Goal: Task Accomplishment & Management: Complete application form

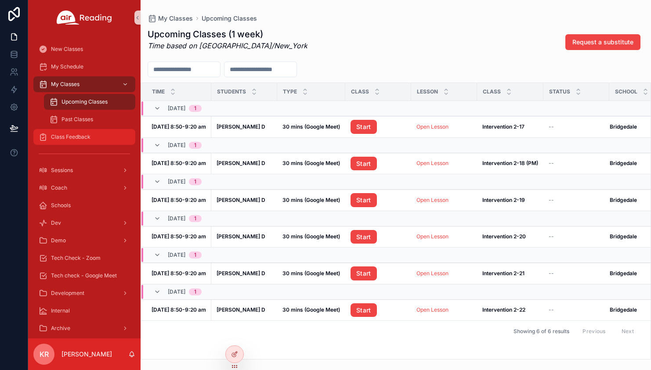
click at [68, 133] on div "Class Feedback" at bounding box center [84, 137] width 91 height 14
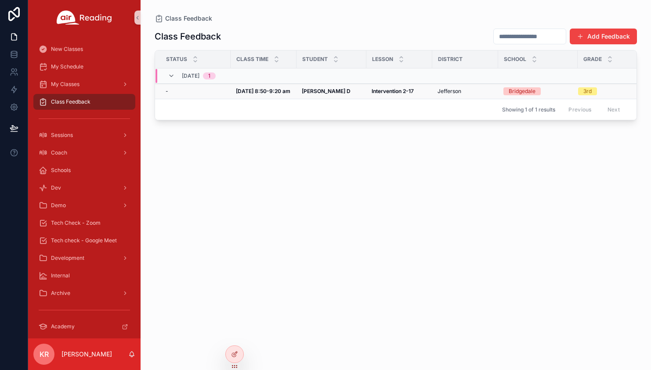
click at [288, 91] on strong "[DATE] 8:50-9:20 am" at bounding box center [263, 91] width 54 height 7
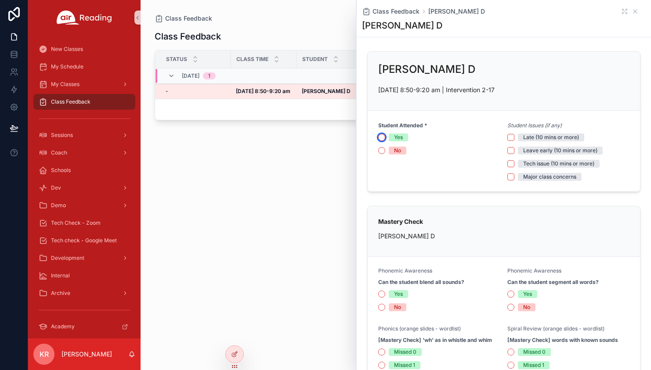
click at [382, 137] on button "Yes" at bounding box center [381, 137] width 7 height 7
click at [510, 137] on button "Late (10 mins or more)" at bounding box center [510, 137] width 7 height 7
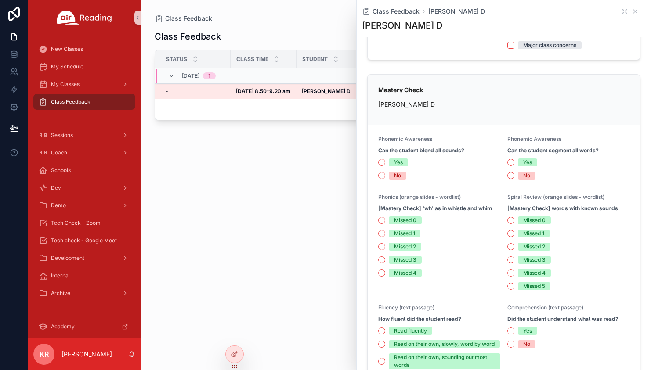
scroll to position [176, 0]
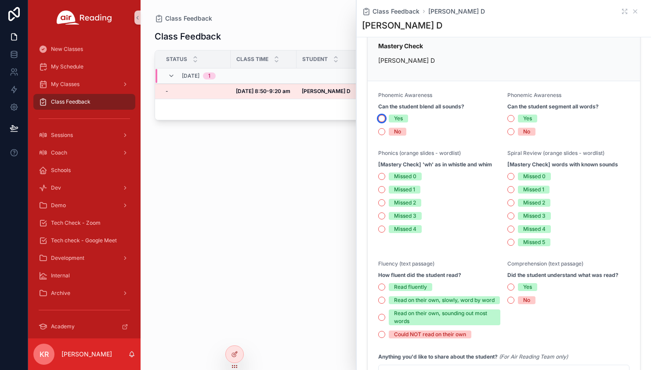
click at [381, 120] on button "Yes" at bounding box center [381, 118] width 7 height 7
click at [507, 118] on button "Yes" at bounding box center [510, 118] width 7 height 7
click at [382, 178] on button "Missed 0" at bounding box center [381, 176] width 7 height 7
click at [508, 189] on button "Missed 1" at bounding box center [510, 189] width 7 height 7
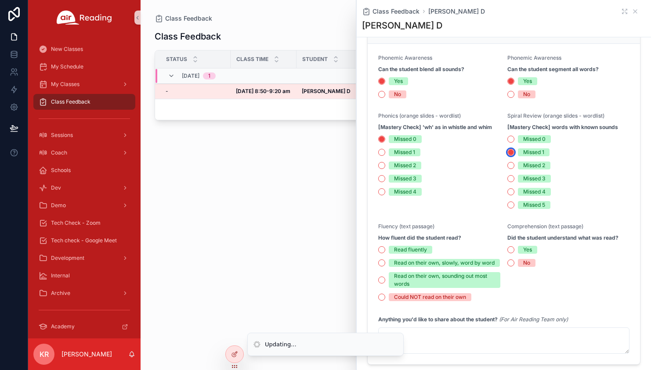
scroll to position [263, 0]
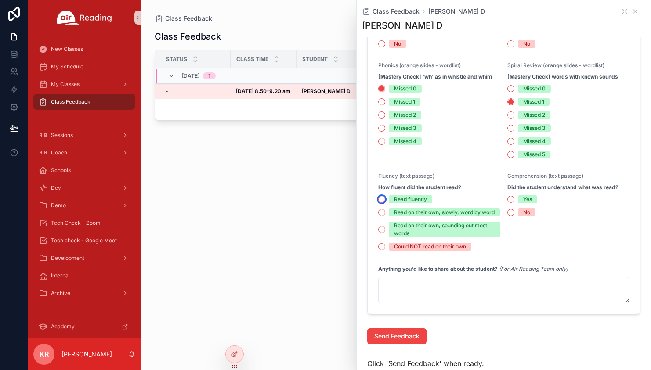
click at [383, 201] on button "Read fluently" at bounding box center [381, 199] width 7 height 7
click at [508, 202] on button "Yes" at bounding box center [510, 199] width 7 height 7
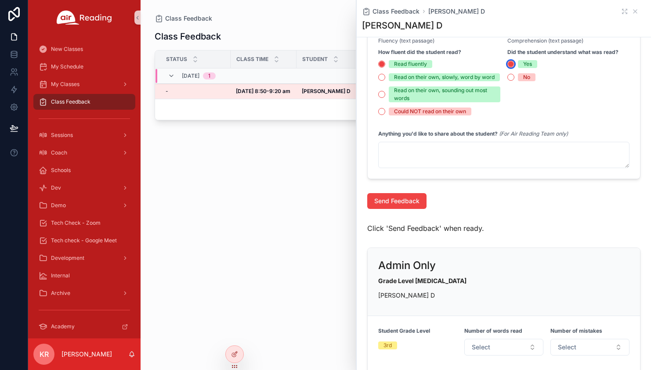
scroll to position [351, 0]
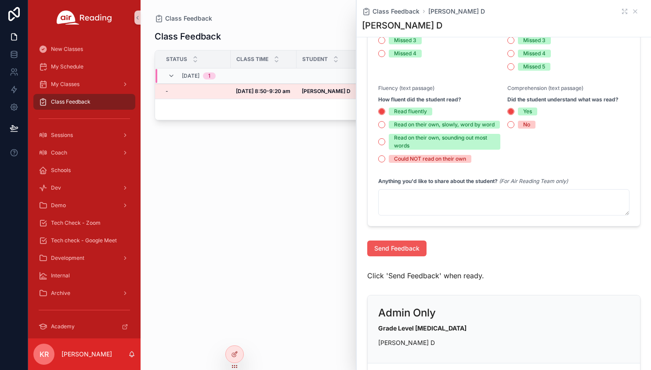
click at [400, 253] on span "Send Feedback" at bounding box center [396, 248] width 45 height 9
click at [631, 11] on icon "scrollable content" at bounding box center [634, 11] width 7 height 7
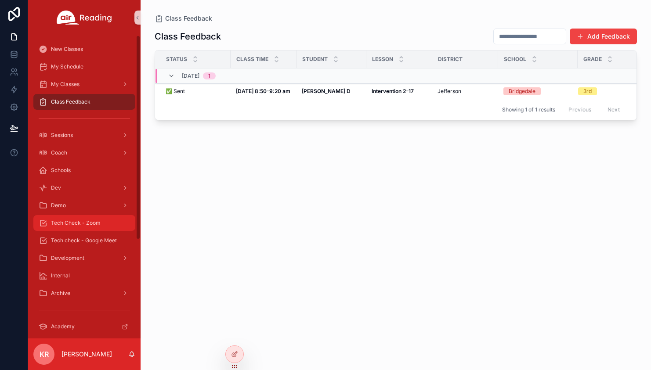
click at [83, 227] on div "Tech Check - Zoom" at bounding box center [84, 223] width 91 height 14
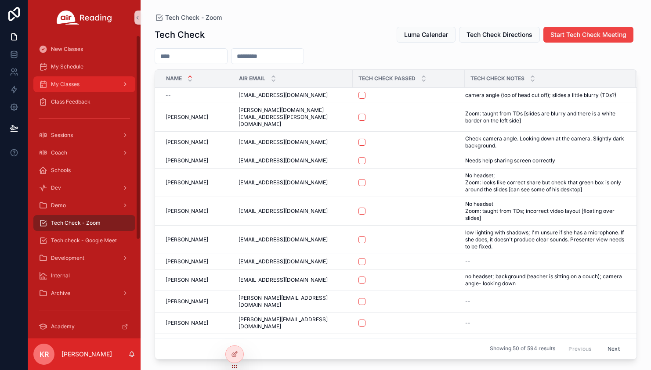
click at [71, 77] on link "My Classes" at bounding box center [84, 84] width 102 height 16
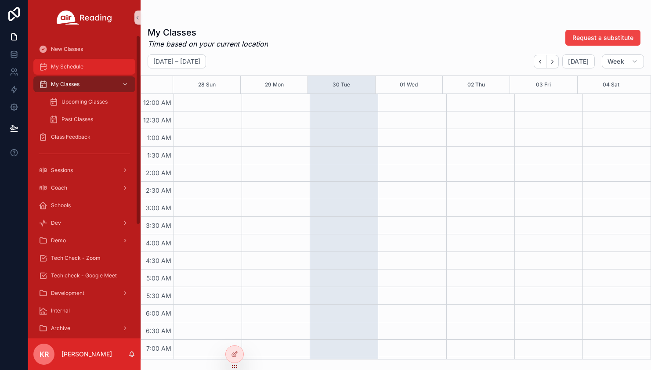
click at [73, 72] on div "My Schedule" at bounding box center [84, 67] width 91 height 14
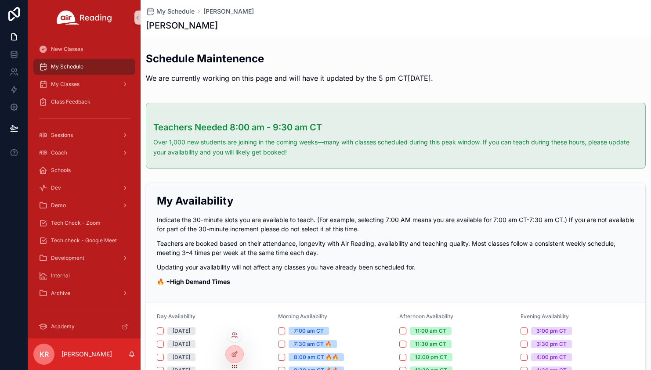
click at [235, 339] on div at bounding box center [234, 335] width 14 height 14
click at [233, 336] on icon at bounding box center [234, 335] width 7 height 7
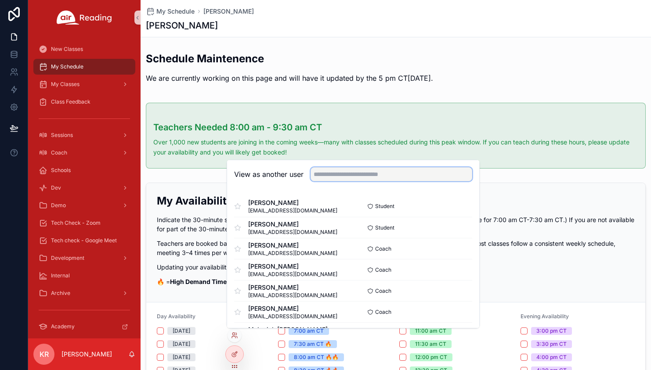
click at [338, 176] on input "text" at bounding box center [391, 174] width 162 height 14
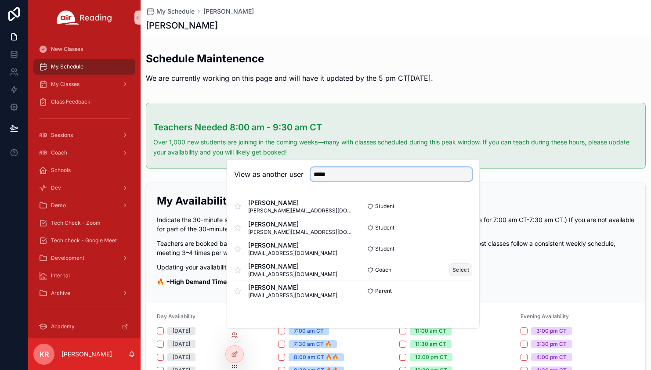
type input "*****"
click at [454, 269] on button "Select" at bounding box center [460, 269] width 23 height 13
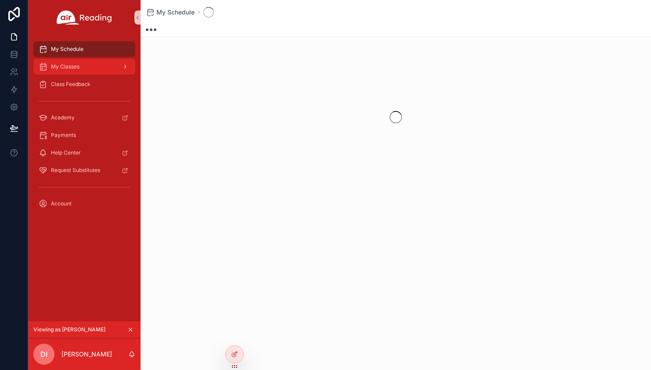
click at [68, 74] on link "My Classes" at bounding box center [84, 67] width 102 height 16
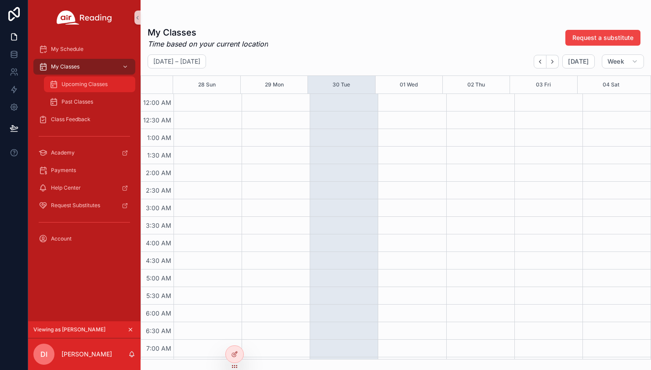
click at [69, 88] on div "Upcoming Classes" at bounding box center [89, 84] width 81 height 14
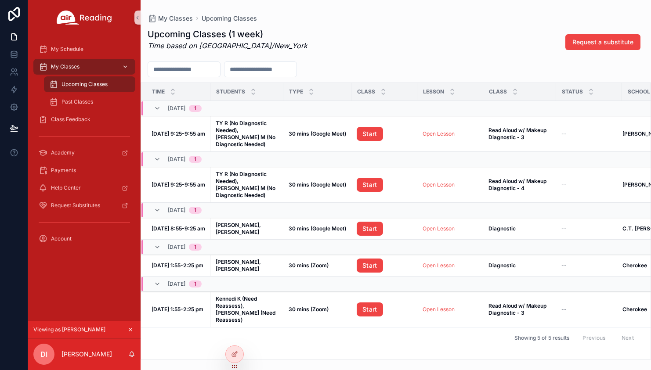
click at [72, 61] on div "My Classes" at bounding box center [84, 67] width 91 height 14
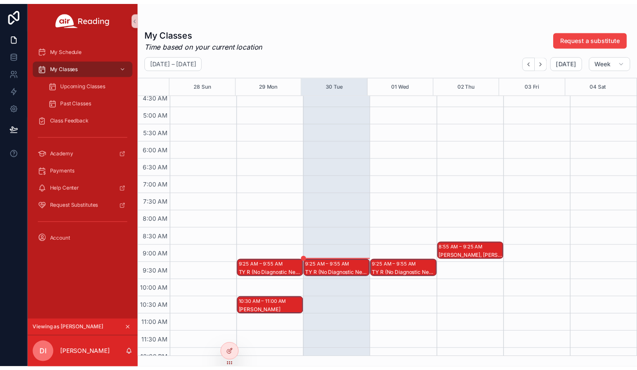
scroll to position [220, 0]
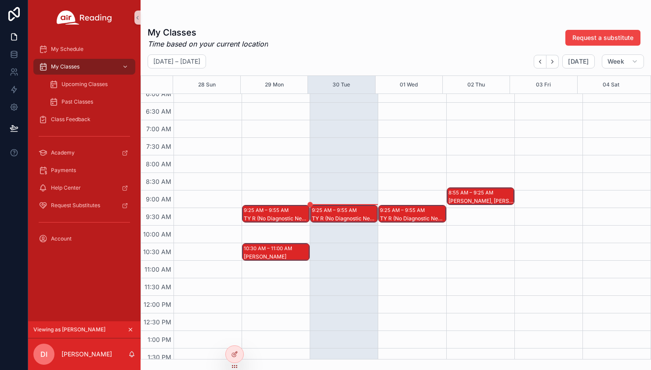
click at [343, 216] on div "TY R (No Diagnostic Needed), CARTER M (No Diagnostic Needed)" at bounding box center [344, 218] width 65 height 7
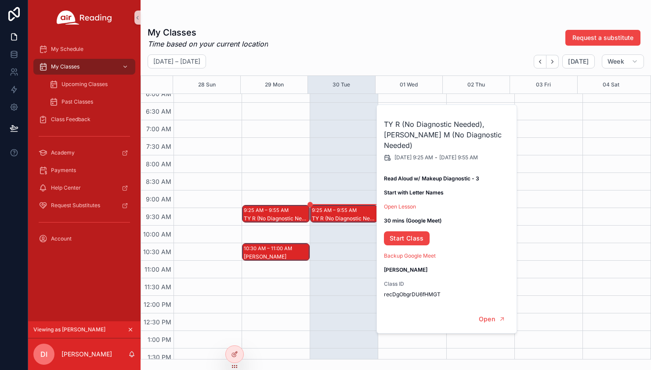
click at [347, 248] on div "9:25 AM – 9:55 AM TY R (No Diagnostic Needed), CARTER M (No Diagnostic Needed)" at bounding box center [344, 295] width 68 height 843
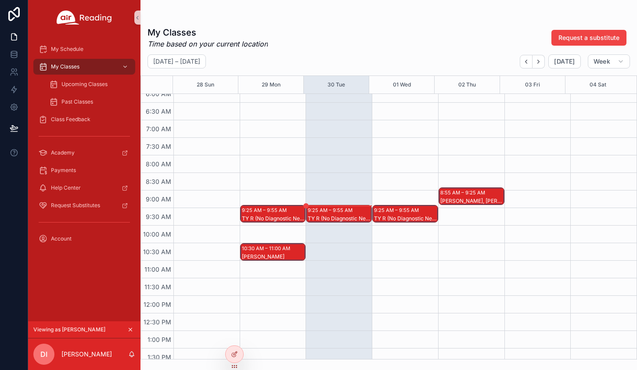
click at [132, 328] on icon "scrollable content" at bounding box center [130, 330] width 6 height 6
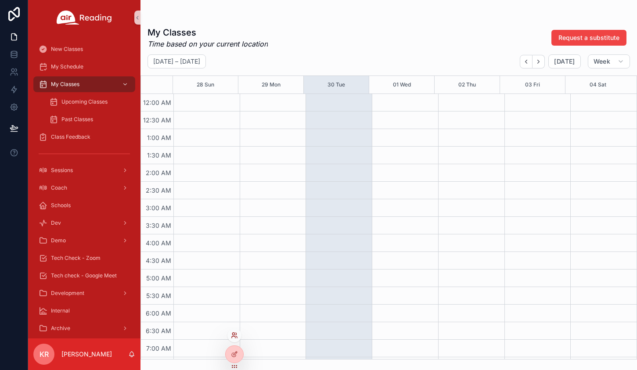
click at [233, 337] on icon at bounding box center [234, 335] width 7 height 7
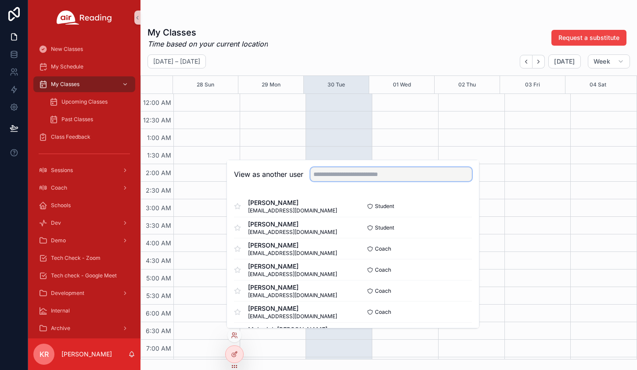
click at [336, 176] on input "text" at bounding box center [391, 174] width 162 height 14
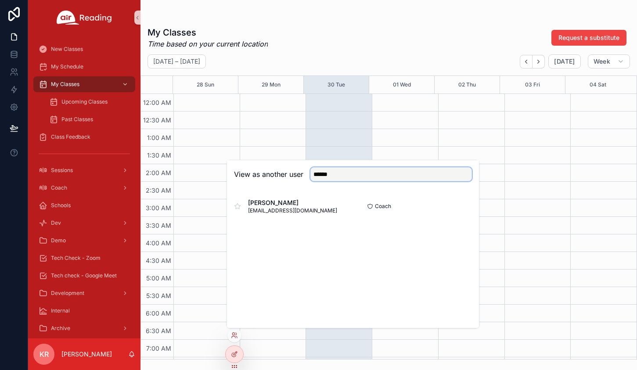
type input "******"
click at [458, 205] on button "Select" at bounding box center [460, 206] width 23 height 13
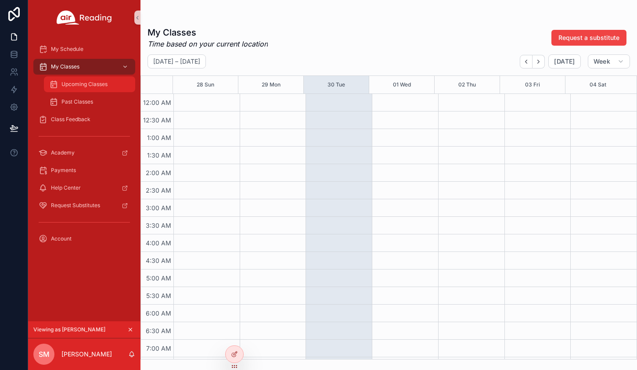
click at [90, 89] on div "Upcoming Classes" at bounding box center [89, 84] width 81 height 14
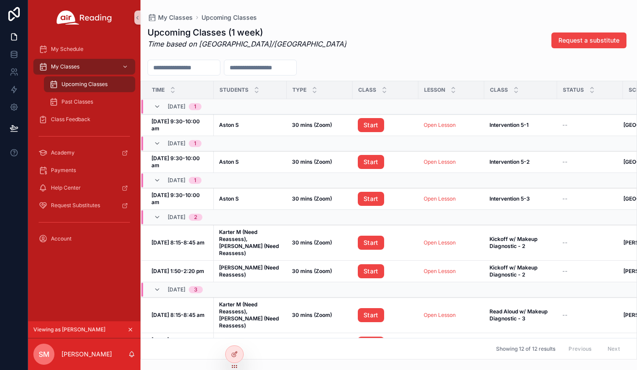
click at [131, 329] on icon "scrollable content" at bounding box center [130, 330] width 6 height 6
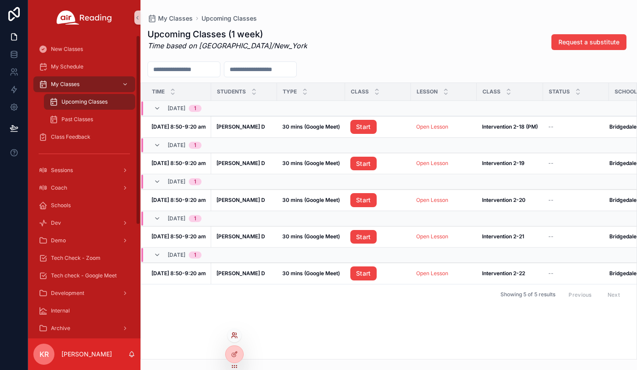
click at [235, 337] on icon at bounding box center [234, 337] width 4 height 2
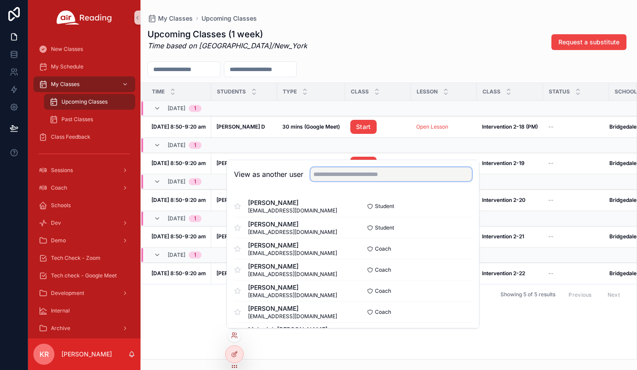
click at [334, 173] on input "text" at bounding box center [391, 174] width 162 height 14
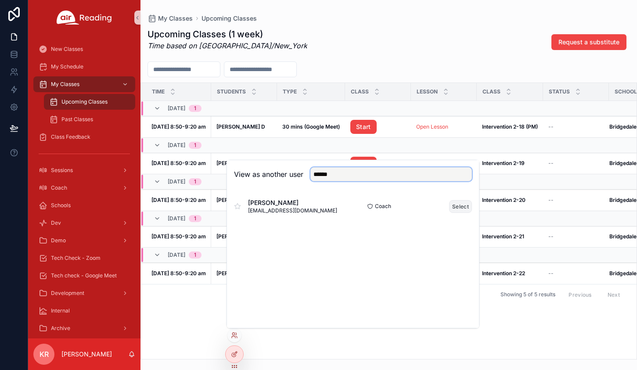
type input "******"
click at [464, 208] on button "Select" at bounding box center [460, 206] width 23 height 13
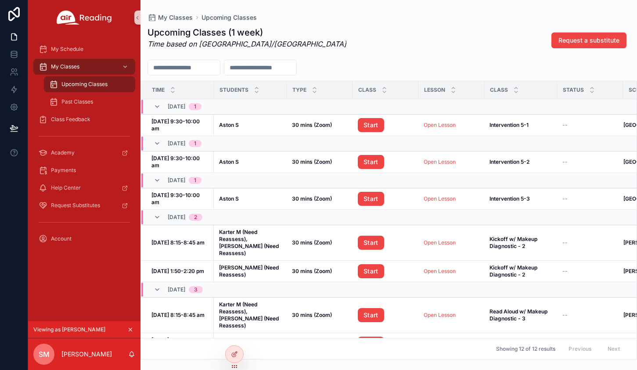
drag, startPoint x: 468, startPoint y: 20, endPoint x: 505, endPoint y: 0, distance: 42.8
click at [468, 20] on div "My Classes Upcoming Classes" at bounding box center [389, 17] width 483 height 7
click at [500, 22] on div "Upcoming Classes (1 week) Time based on America/Chicago Request a substitute Ti…" at bounding box center [389, 190] width 497 height 339
click at [130, 328] on icon "scrollable content" at bounding box center [130, 330] width 6 height 6
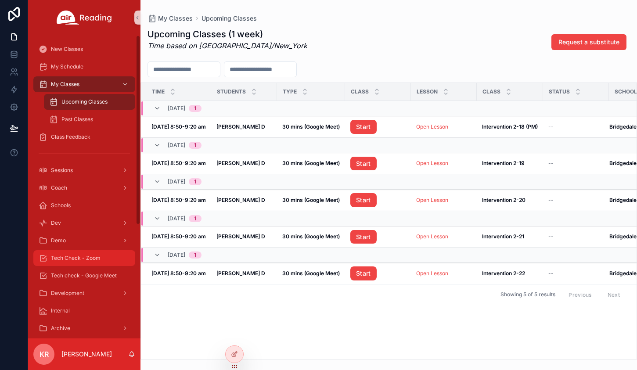
click at [87, 259] on span "Tech Check - Zoom" at bounding box center [76, 258] width 50 height 7
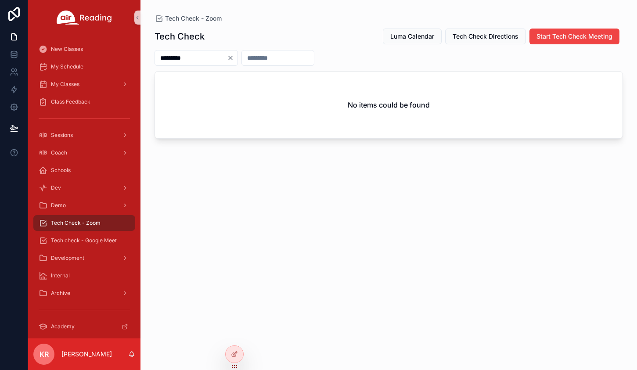
click at [174, 57] on input "*********" at bounding box center [191, 58] width 72 height 12
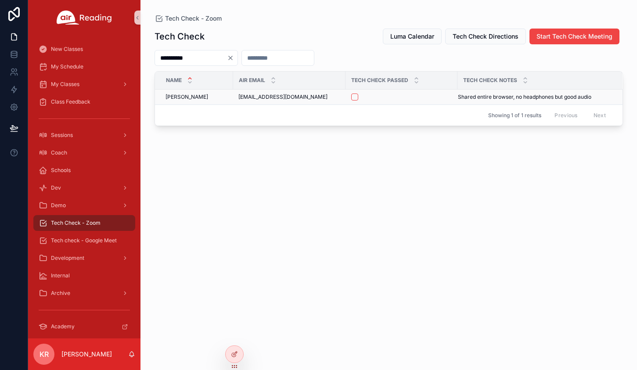
type input "**********"
click at [355, 96] on button "scrollable content" at bounding box center [354, 97] width 7 height 7
click at [76, 242] on span "Tech check - Google Meet" at bounding box center [84, 240] width 66 height 7
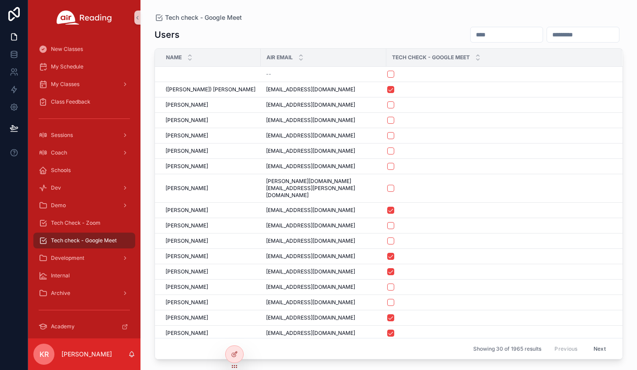
click at [471, 31] on input "scrollable content" at bounding box center [507, 35] width 72 height 12
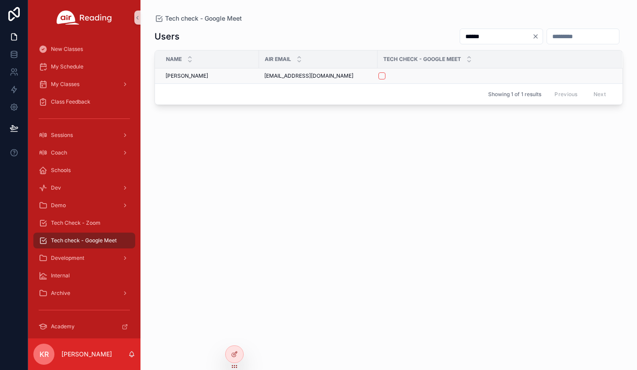
type input "******"
click at [382, 77] on button "scrollable content" at bounding box center [382, 75] width 7 height 7
click at [89, 221] on span "Tech Check - Zoom" at bounding box center [76, 223] width 50 height 7
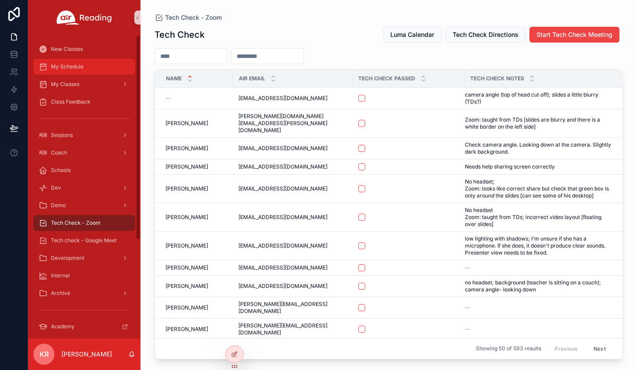
click at [73, 69] on span "My Schedule" at bounding box center [67, 66] width 32 height 7
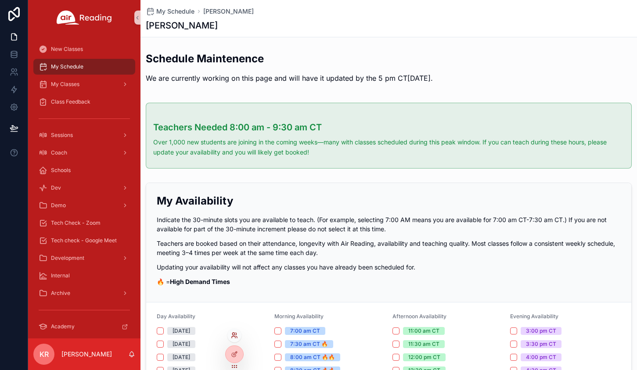
click at [234, 335] on icon at bounding box center [233, 334] width 2 height 2
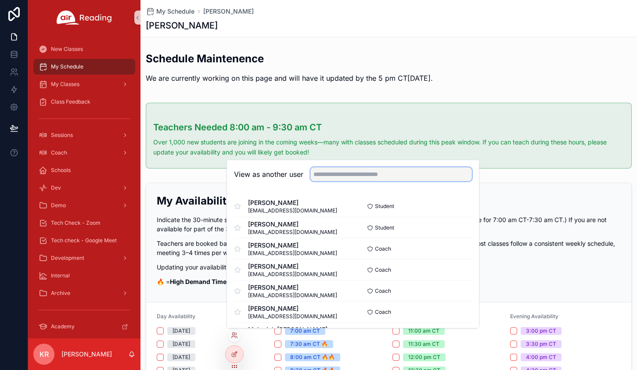
click at [343, 177] on input "text" at bounding box center [391, 174] width 162 height 14
type input "****"
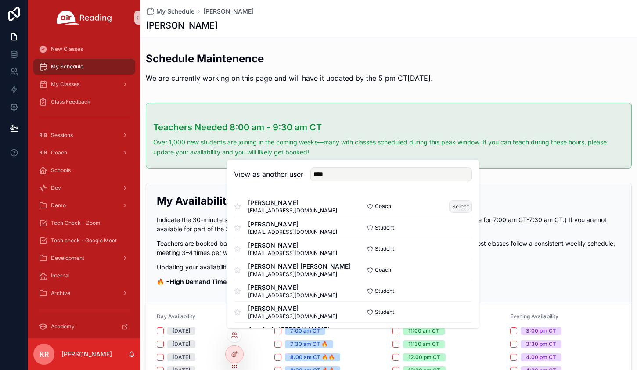
click at [449, 205] on button "Select" at bounding box center [460, 206] width 23 height 13
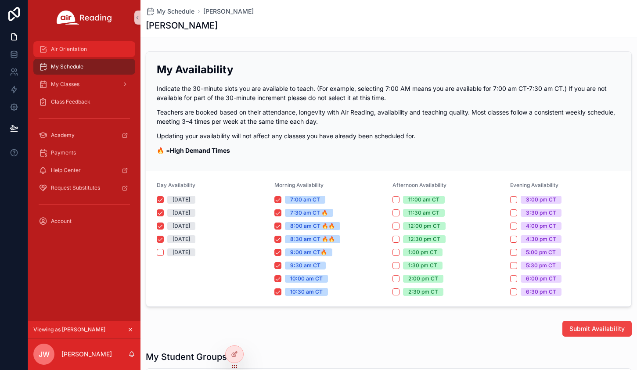
click at [80, 51] on span "Air Orientation" at bounding box center [69, 49] width 36 height 7
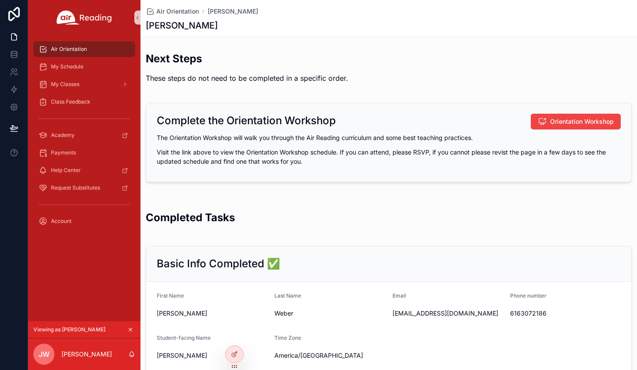
click at [133, 328] on icon "scrollable content" at bounding box center [130, 330] width 6 height 6
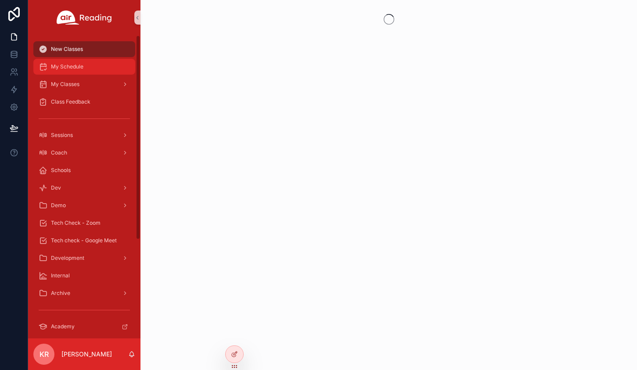
click at [79, 67] on span "My Schedule" at bounding box center [67, 66] width 32 height 7
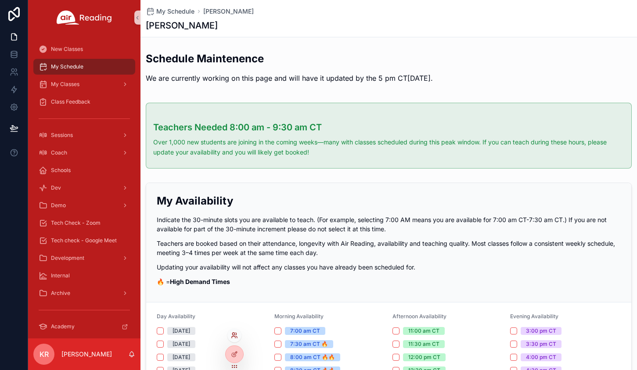
click at [234, 339] on icon at bounding box center [234, 335] width 7 height 7
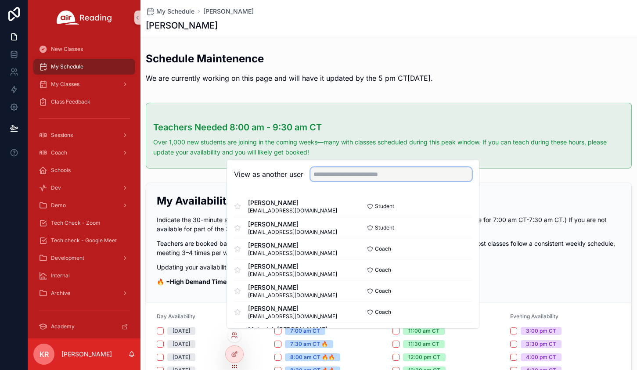
click at [329, 175] on input "text" at bounding box center [391, 174] width 162 height 14
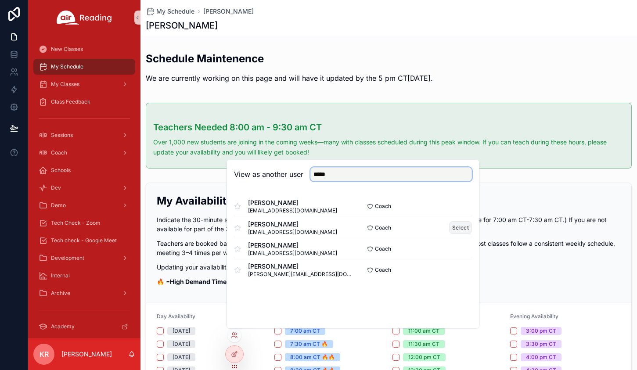
type input "*****"
click at [458, 228] on button "Select" at bounding box center [460, 227] width 23 height 13
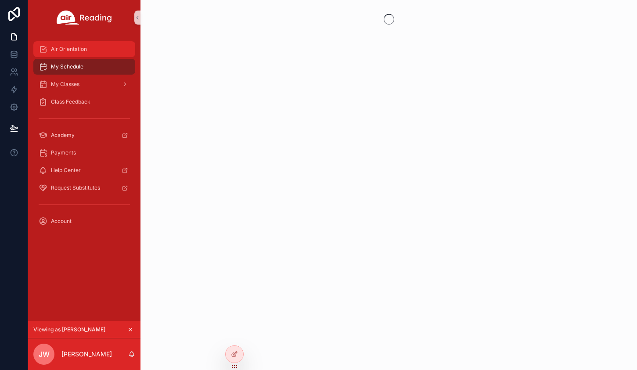
click at [65, 54] on div "Air Orientation" at bounding box center [84, 49] width 91 height 14
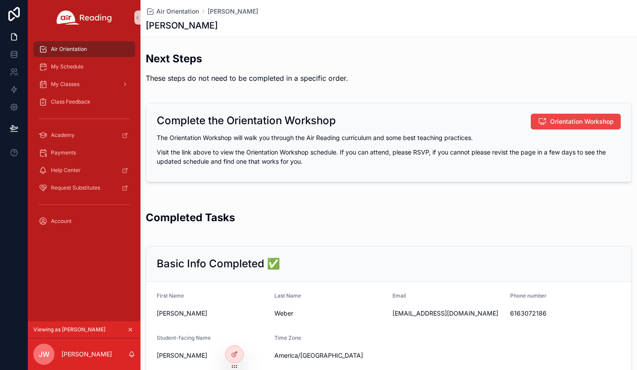
click at [131, 330] on icon "scrollable content" at bounding box center [130, 330] width 6 height 6
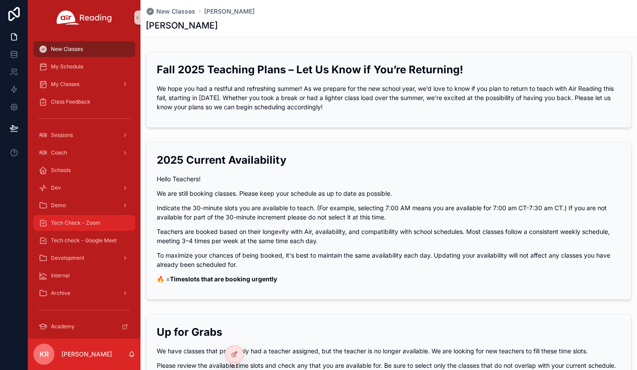
click at [83, 224] on span "Tech Check - Zoom" at bounding box center [76, 223] width 50 height 7
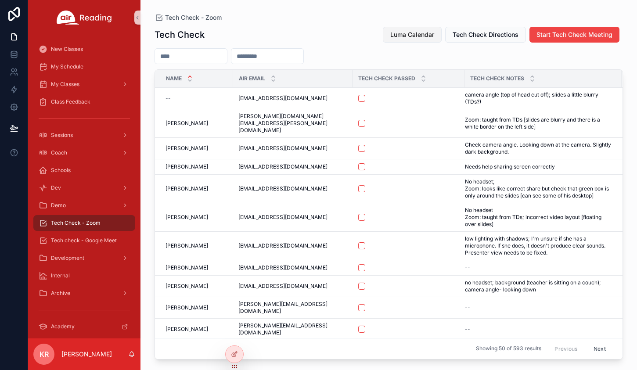
click at [393, 36] on span "Luma Calendar" at bounding box center [412, 34] width 44 height 9
click at [69, 67] on span "My Schedule" at bounding box center [67, 66] width 32 height 7
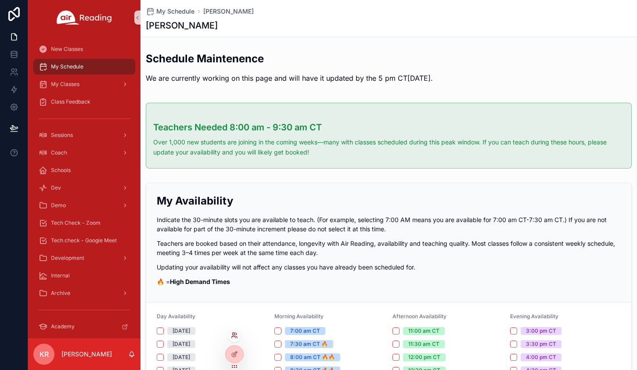
click at [237, 336] on icon at bounding box center [234, 335] width 7 height 7
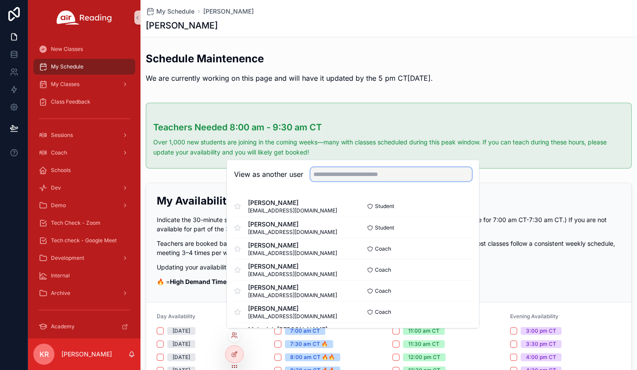
click at [335, 173] on input "text" at bounding box center [391, 174] width 162 height 14
type input "****"
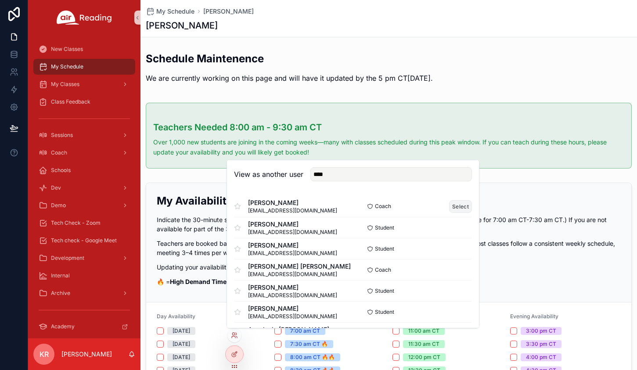
click at [452, 206] on button "Select" at bounding box center [460, 206] width 23 height 13
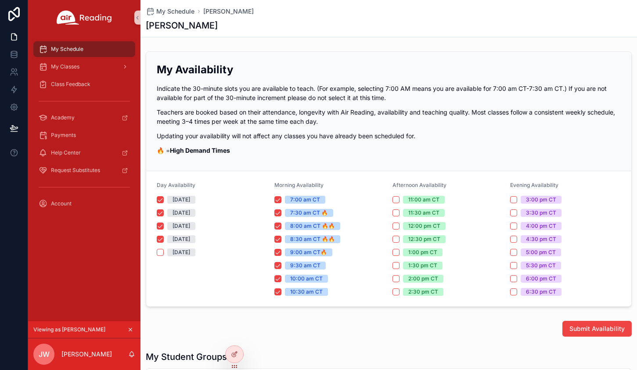
click at [133, 329] on icon "scrollable content" at bounding box center [130, 330] width 6 height 6
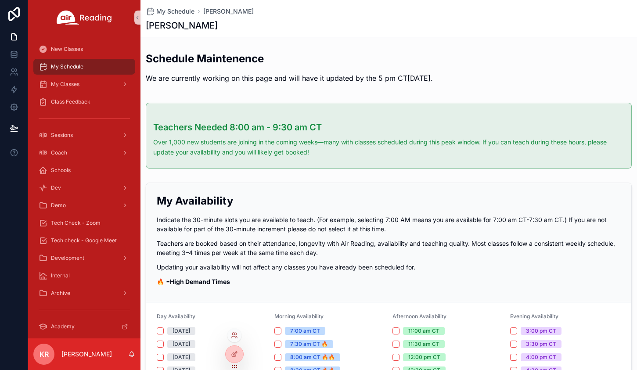
click at [234, 339] on div at bounding box center [234, 335] width 14 height 14
click at [235, 337] on icon at bounding box center [234, 335] width 7 height 7
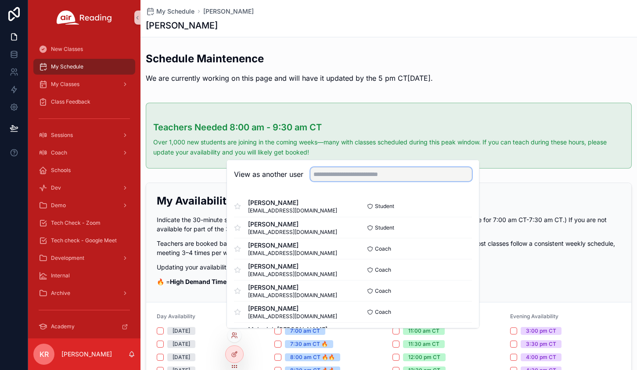
click at [352, 177] on input "text" at bounding box center [391, 174] width 162 height 14
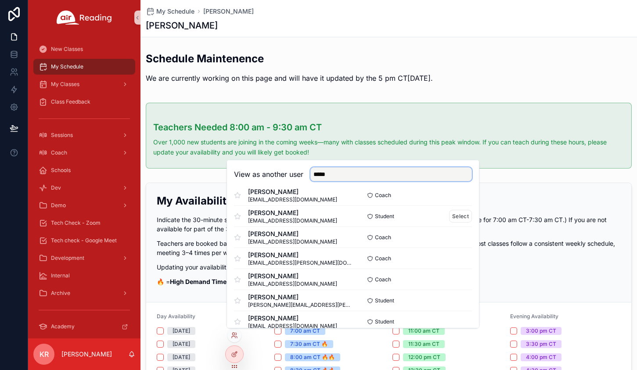
scroll to position [132, 0]
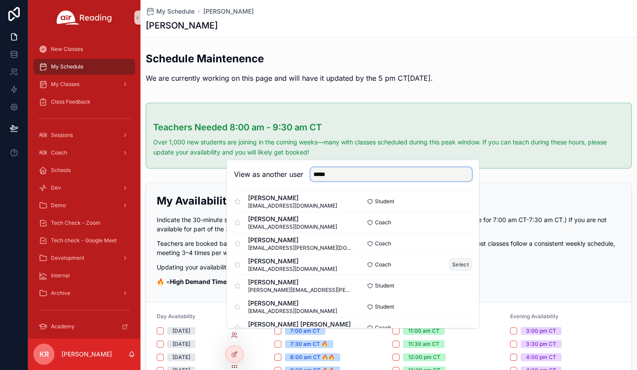
type input "*****"
click at [452, 265] on button "Select" at bounding box center [460, 264] width 23 height 13
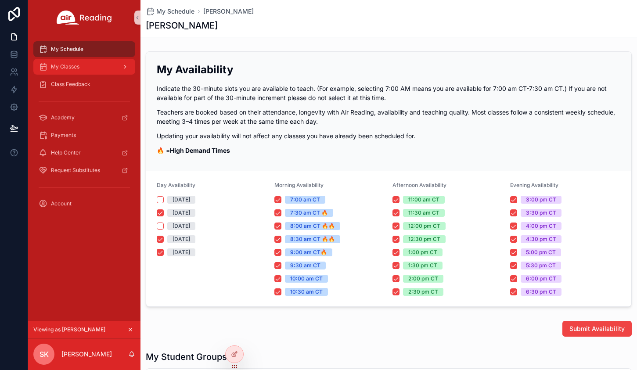
click at [97, 72] on div "My Classes" at bounding box center [84, 67] width 91 height 14
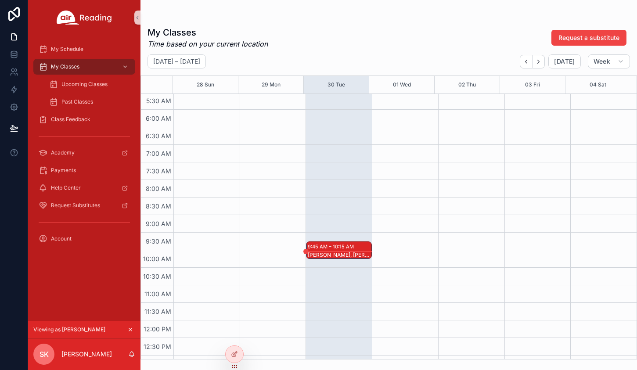
scroll to position [220, 0]
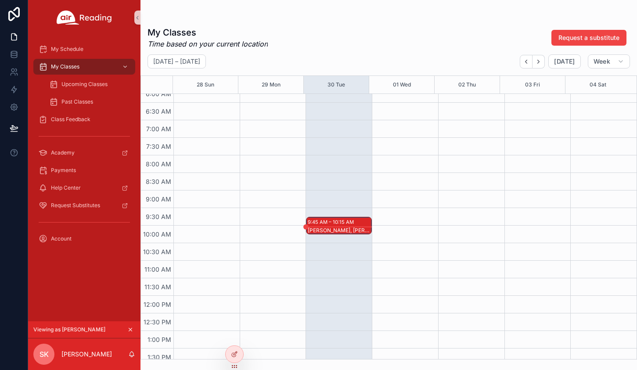
click at [351, 230] on div "[PERSON_NAME], [PERSON_NAME]" at bounding box center [339, 230] width 63 height 7
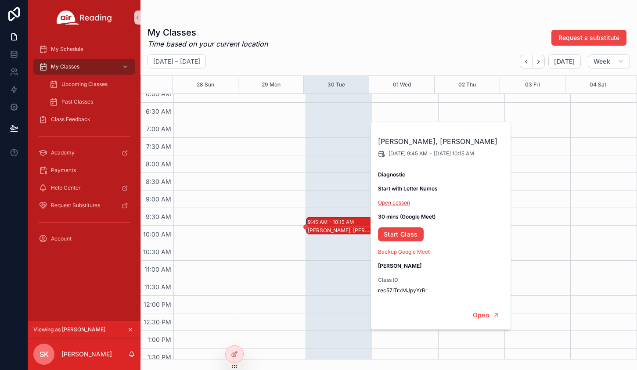
click at [402, 202] on link "Open Lesson" at bounding box center [394, 202] width 32 height 7
click at [130, 328] on icon "scrollable content" at bounding box center [130, 330] width 6 height 6
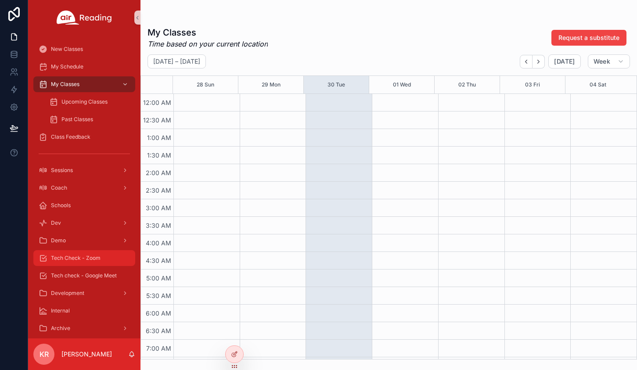
click at [86, 259] on span "Tech Check - Zoom" at bounding box center [76, 258] width 50 height 7
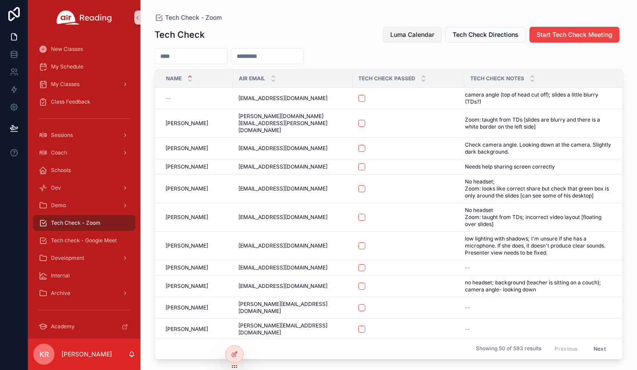
click at [396, 32] on span "Luma Calendar" at bounding box center [412, 34] width 44 height 9
click at [85, 73] on div "My Schedule" at bounding box center [84, 67] width 91 height 14
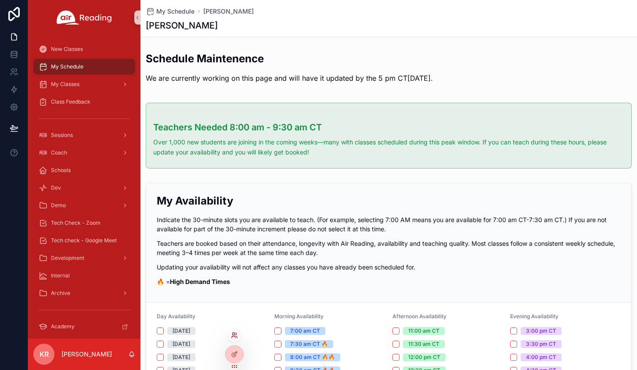
click at [234, 338] on icon at bounding box center [234, 335] width 7 height 7
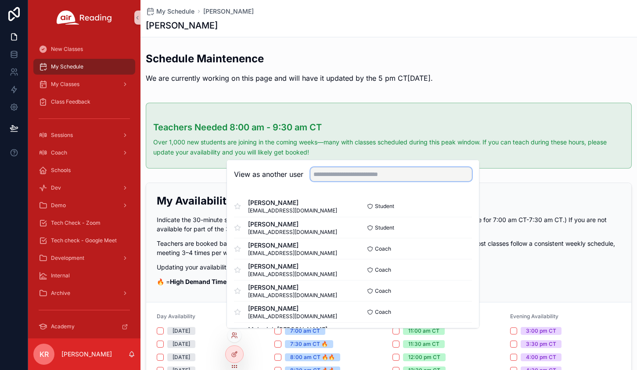
click at [320, 173] on input "text" at bounding box center [391, 174] width 162 height 14
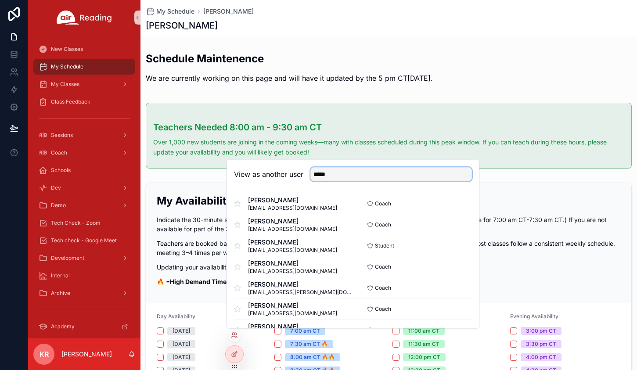
scroll to position [88, 0]
type input "*****"
click at [449, 308] on button "Select" at bounding box center [460, 308] width 23 height 13
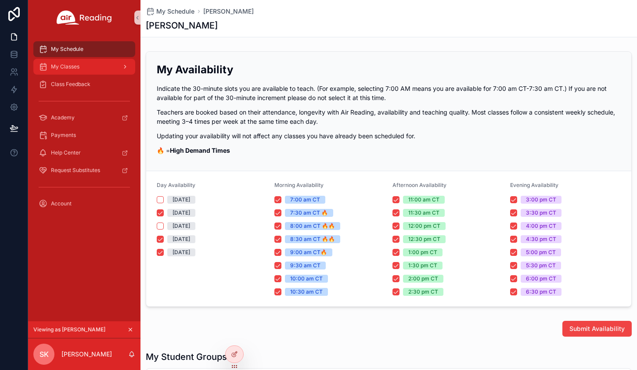
click at [83, 68] on div "My Classes" at bounding box center [84, 67] width 91 height 14
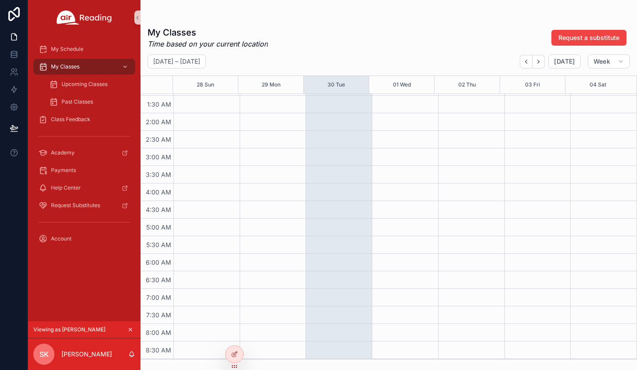
scroll to position [132, 0]
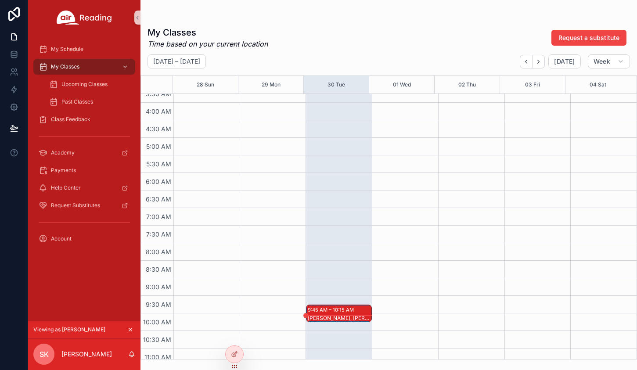
click at [339, 309] on div "9:45 AM – 10:15 AM" at bounding box center [332, 310] width 48 height 9
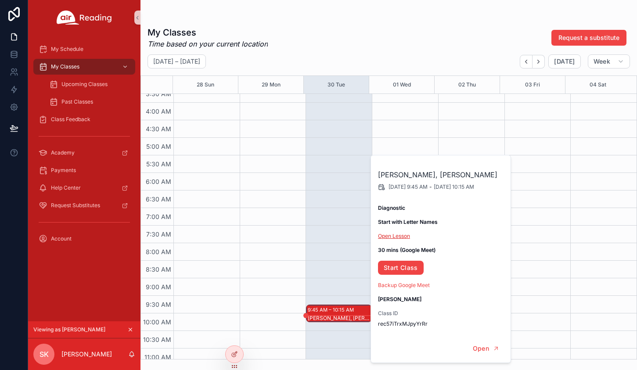
click at [402, 235] on link "Open Lesson" at bounding box center [394, 236] width 32 height 7
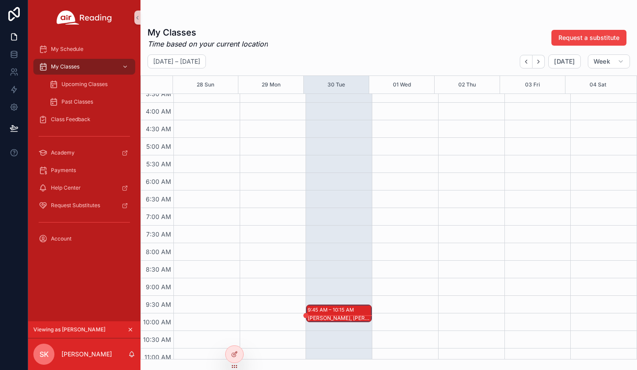
click at [130, 328] on icon "scrollable content" at bounding box center [130, 330] width 6 height 6
